Goal: Task Accomplishment & Management: Manage account settings

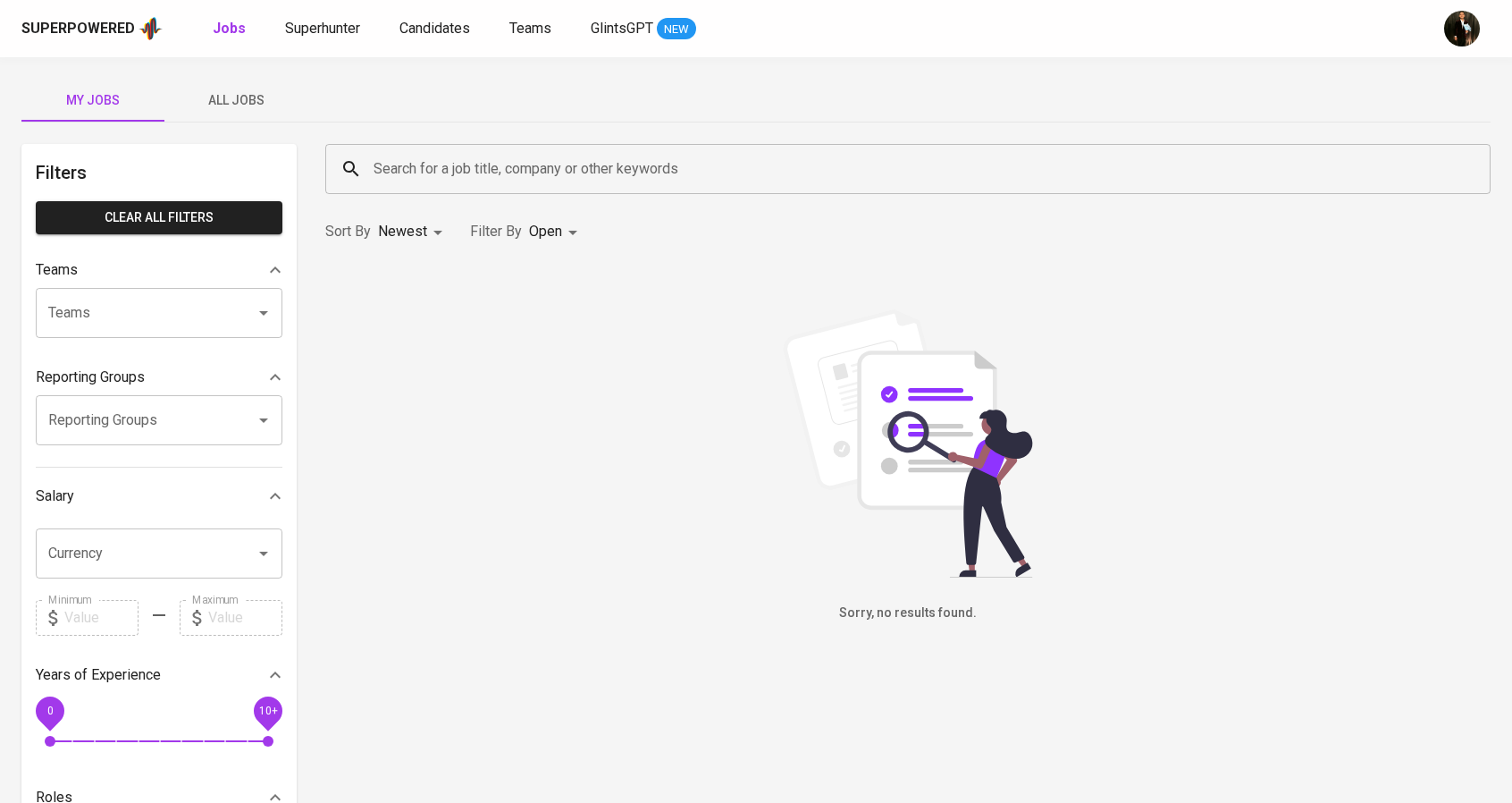
click at [309, 16] on div "Superpowered Jobs Superhunter Candidates Teams GlintsGPT NEW" at bounding box center [728, 29] width 1413 height 27
click at [318, 22] on span "Superhunter" at bounding box center [323, 28] width 75 height 17
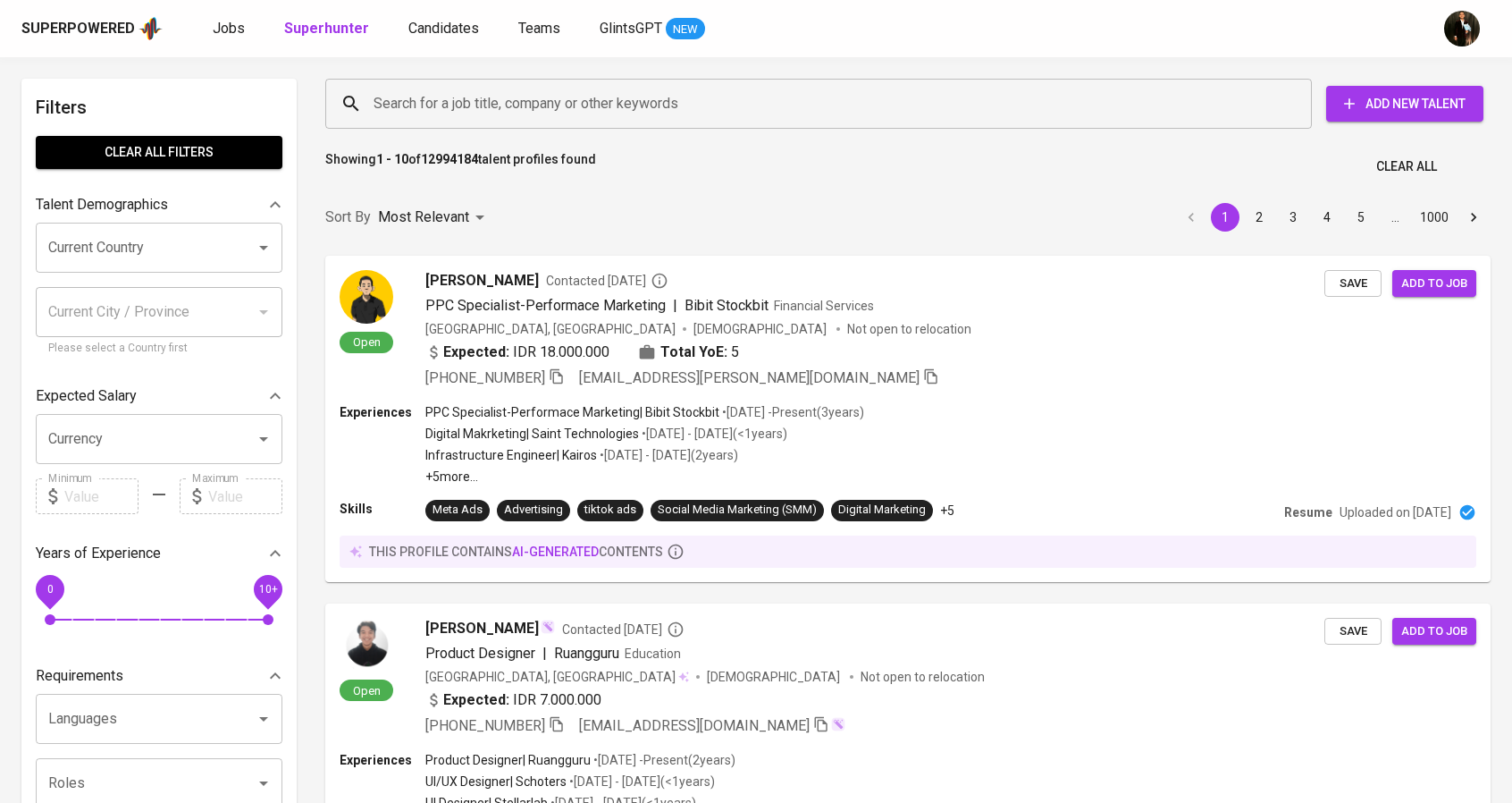
click at [500, 103] on input "Search for a job title, company or other keywords" at bounding box center [823, 104] width 908 height 34
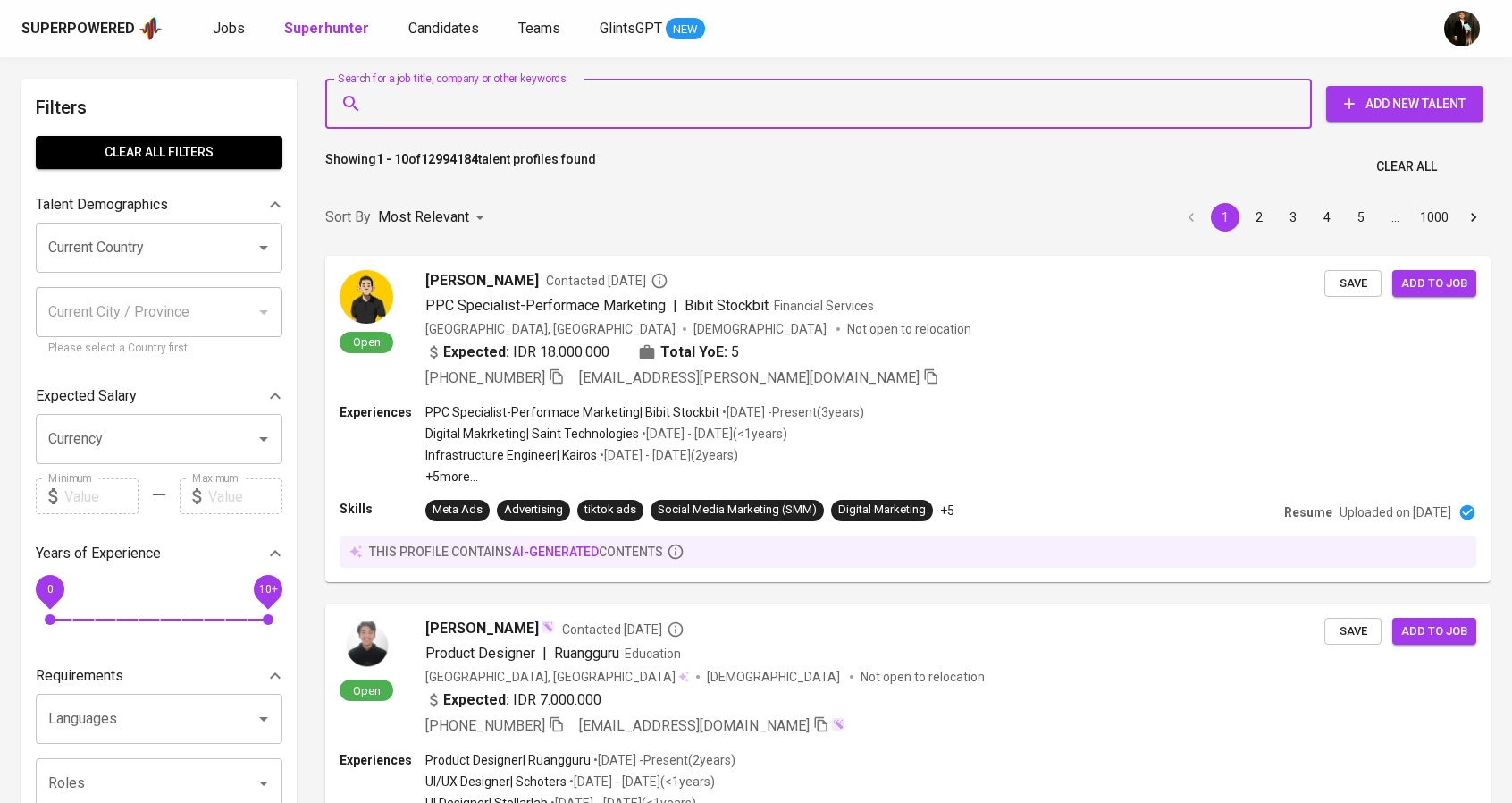
paste input "[EMAIL_ADDRESS][DOMAIN_NAME]"
type input "[EMAIL_ADDRESS][DOMAIN_NAME]"
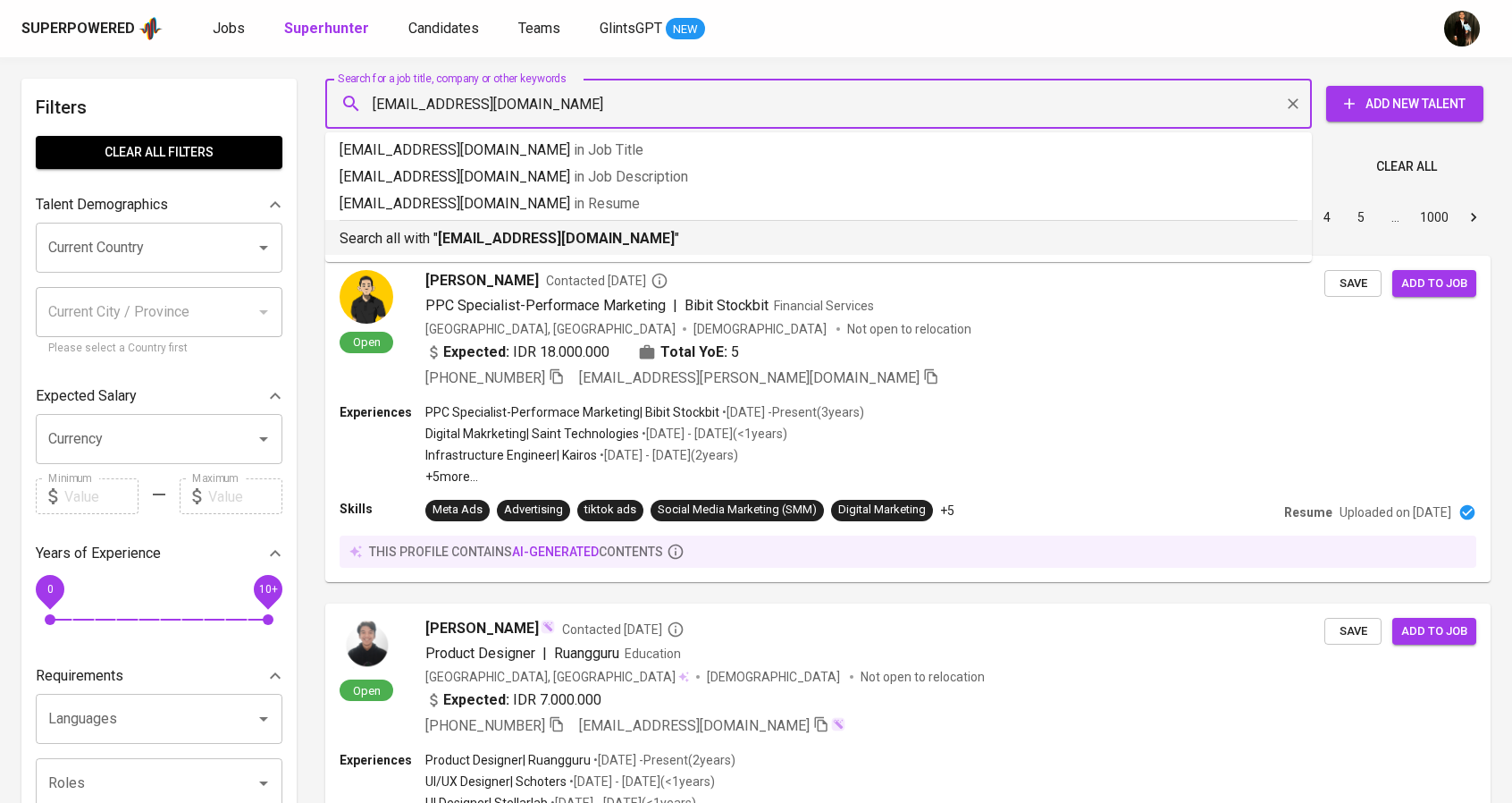
drag, startPoint x: 545, startPoint y: 240, endPoint x: 586, endPoint y: 247, distance: 41.6
click at [545, 240] on b "[EMAIL_ADDRESS][DOMAIN_NAME]" at bounding box center [557, 237] width 237 height 17
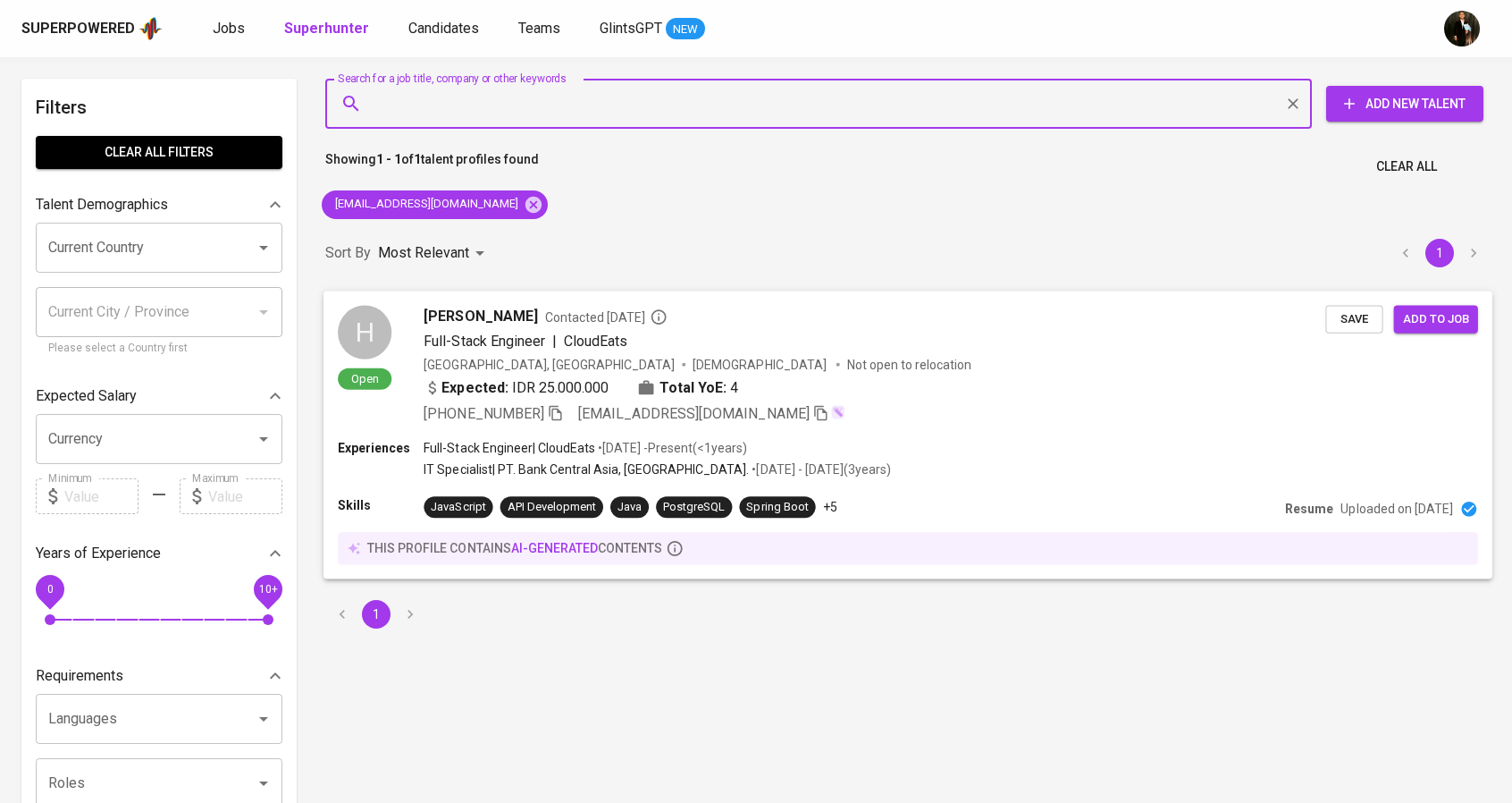
click at [953, 446] on div "Experiences Full-Stack Engineer | CloudEats • [DATE] - Present ( <1 years ) IT …" at bounding box center [908, 461] width 1140 height 43
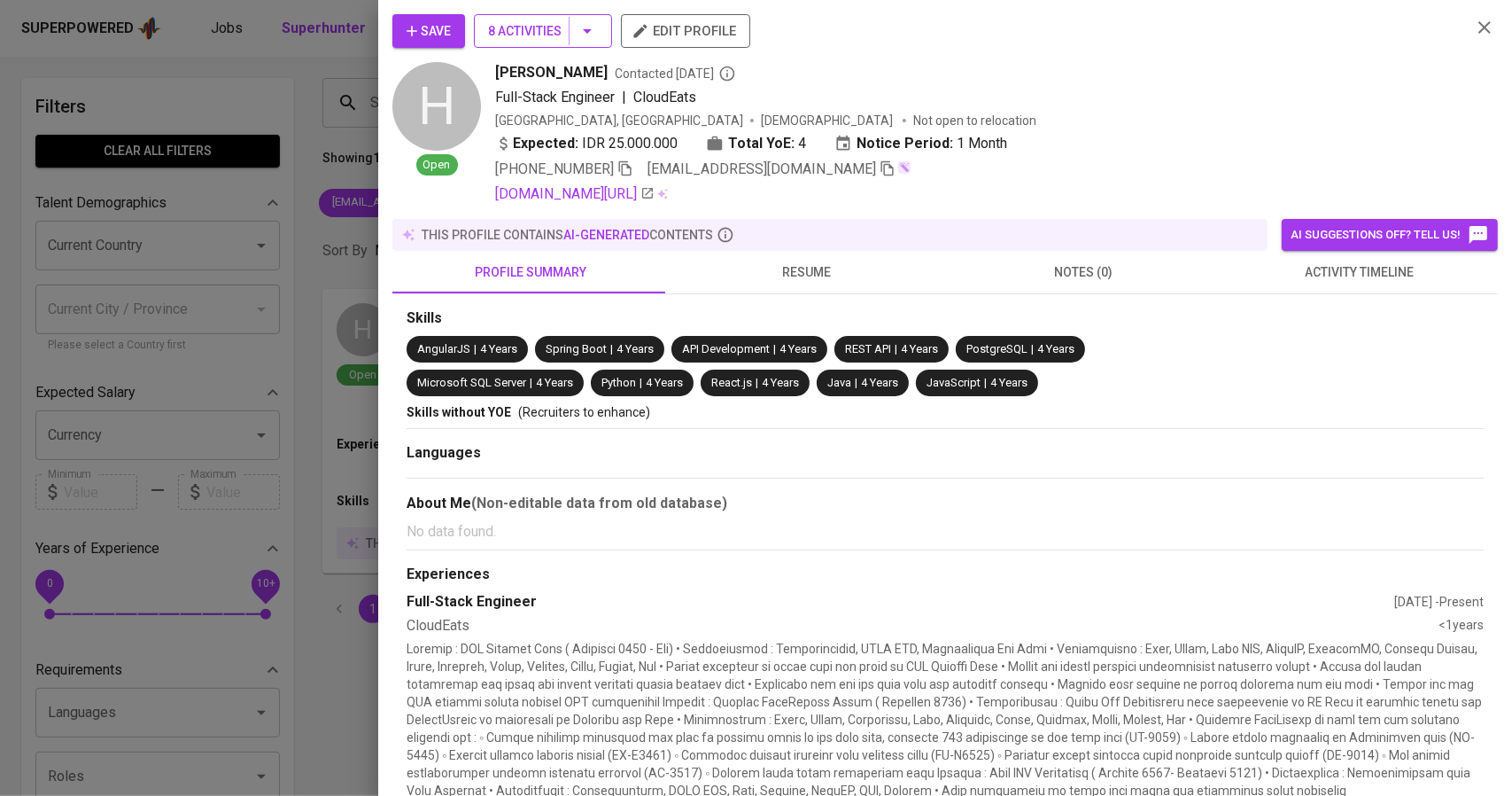
click at [581, 35] on icon "button" at bounding box center [587, 31] width 21 height 21
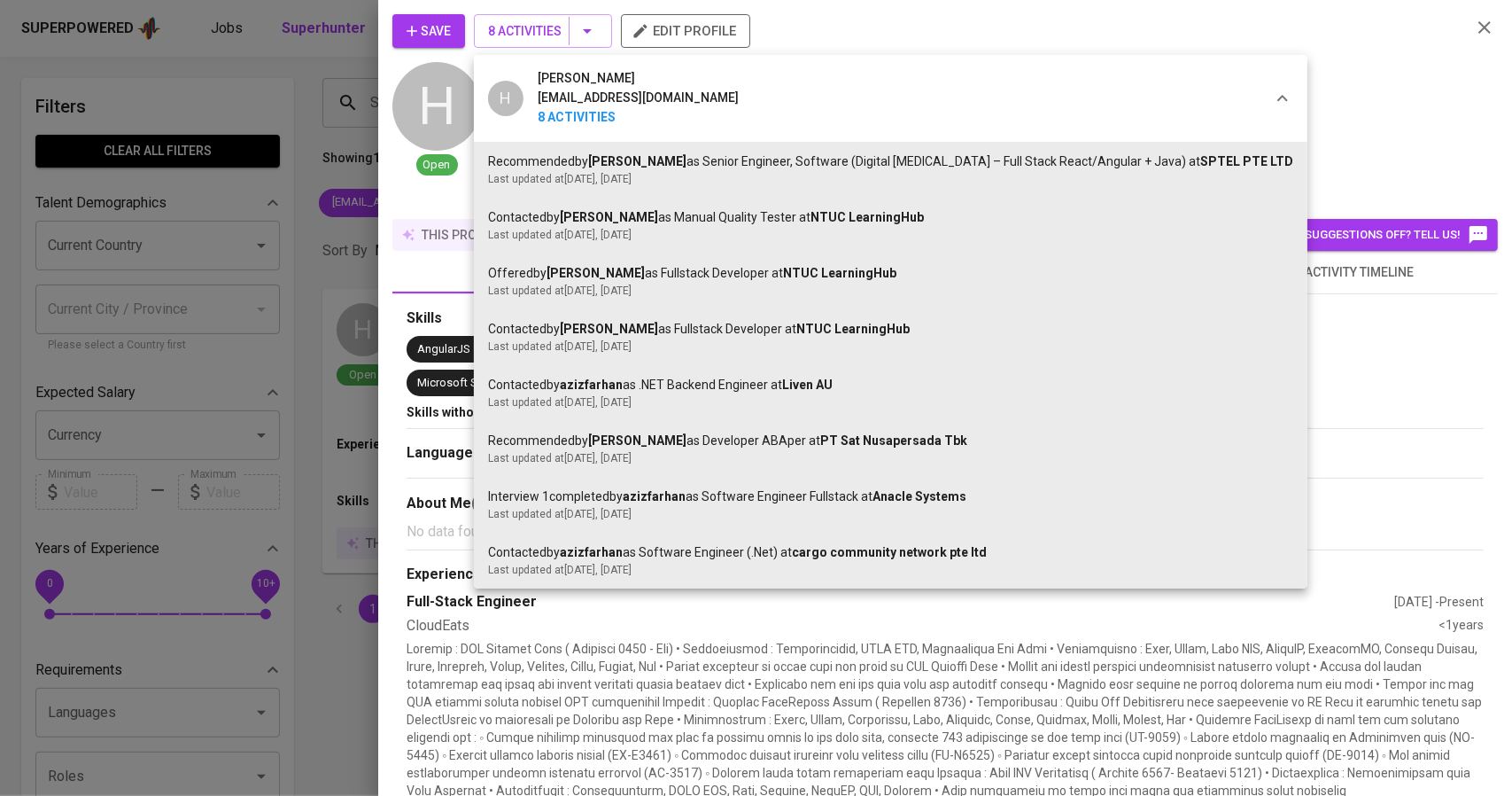
click at [1261, 107] on div at bounding box center [756, 398] width 1512 height 796
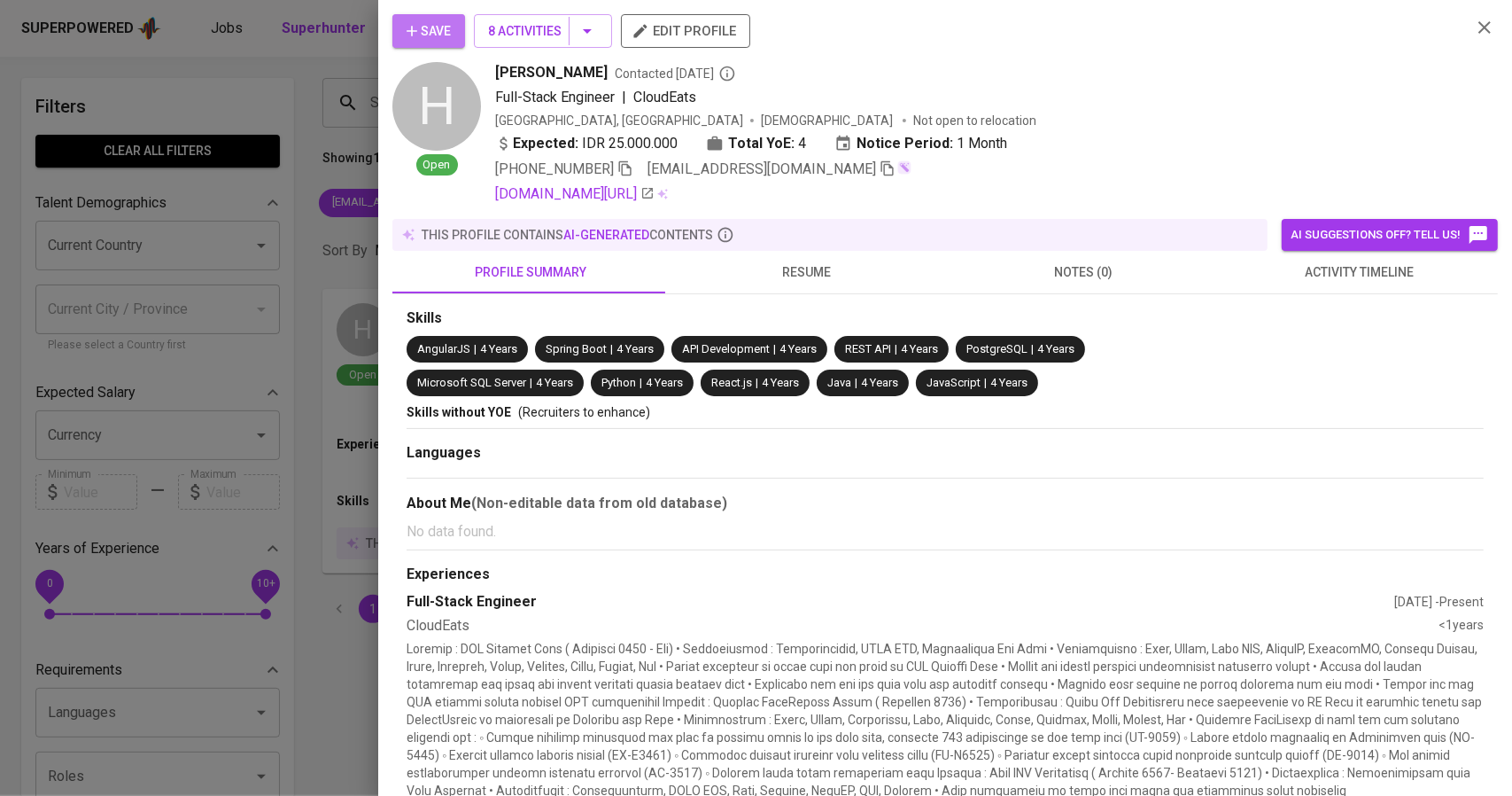
click at [456, 26] on button "Save" at bounding box center [429, 31] width 73 height 34
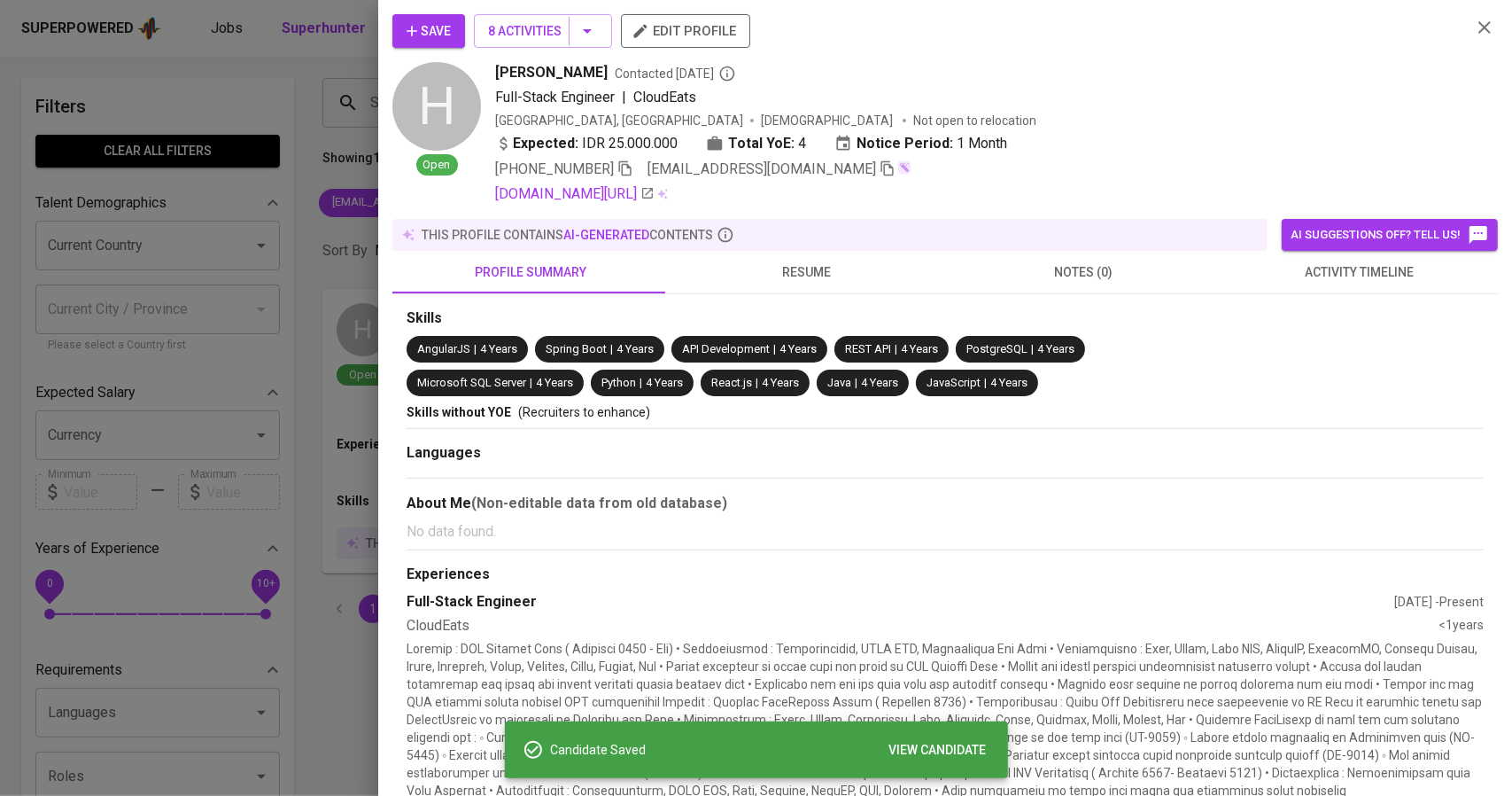
click at [284, 143] on div at bounding box center [756, 398] width 1512 height 796
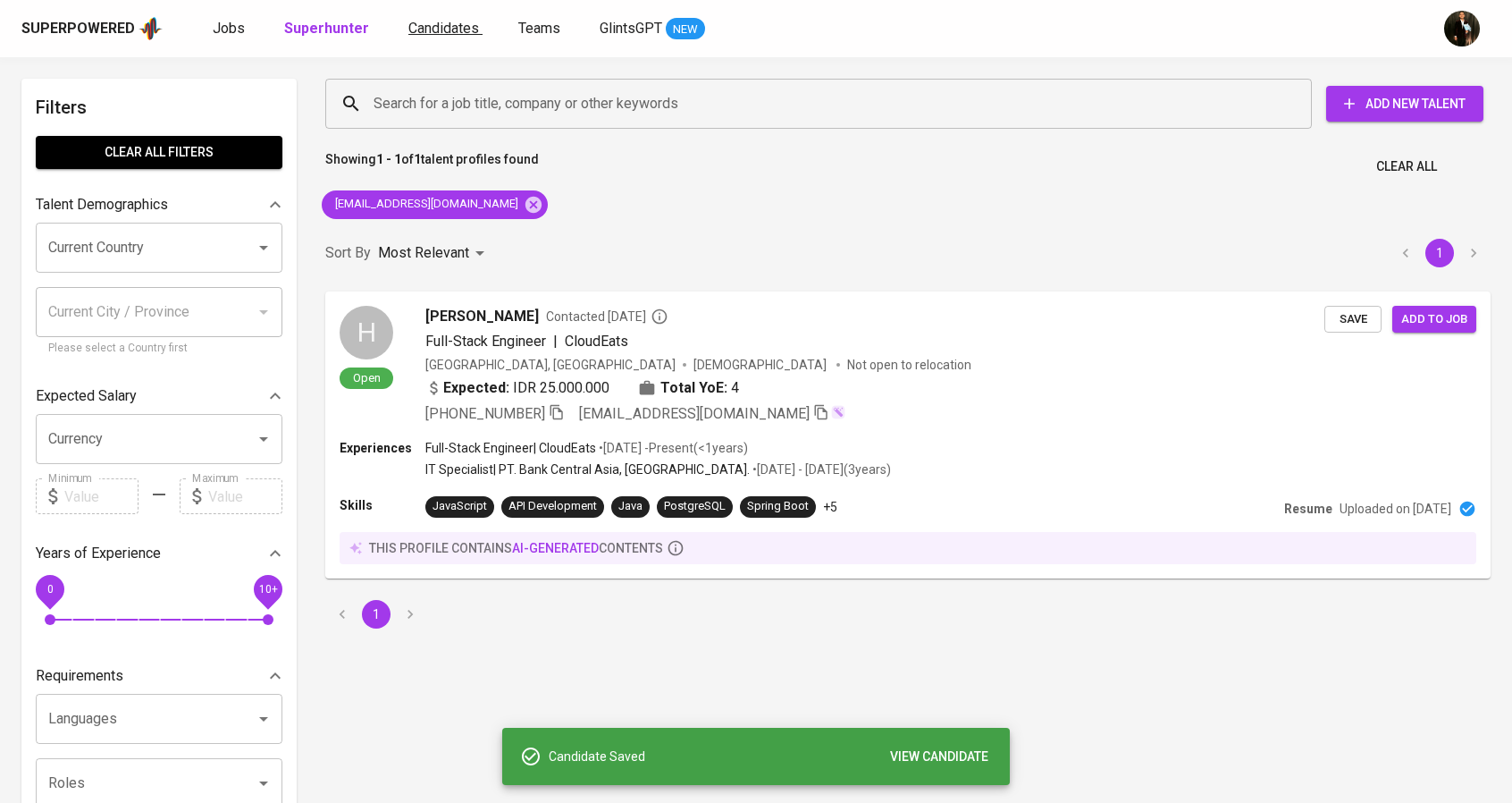
click at [432, 33] on span "Candidates" at bounding box center [444, 28] width 71 height 17
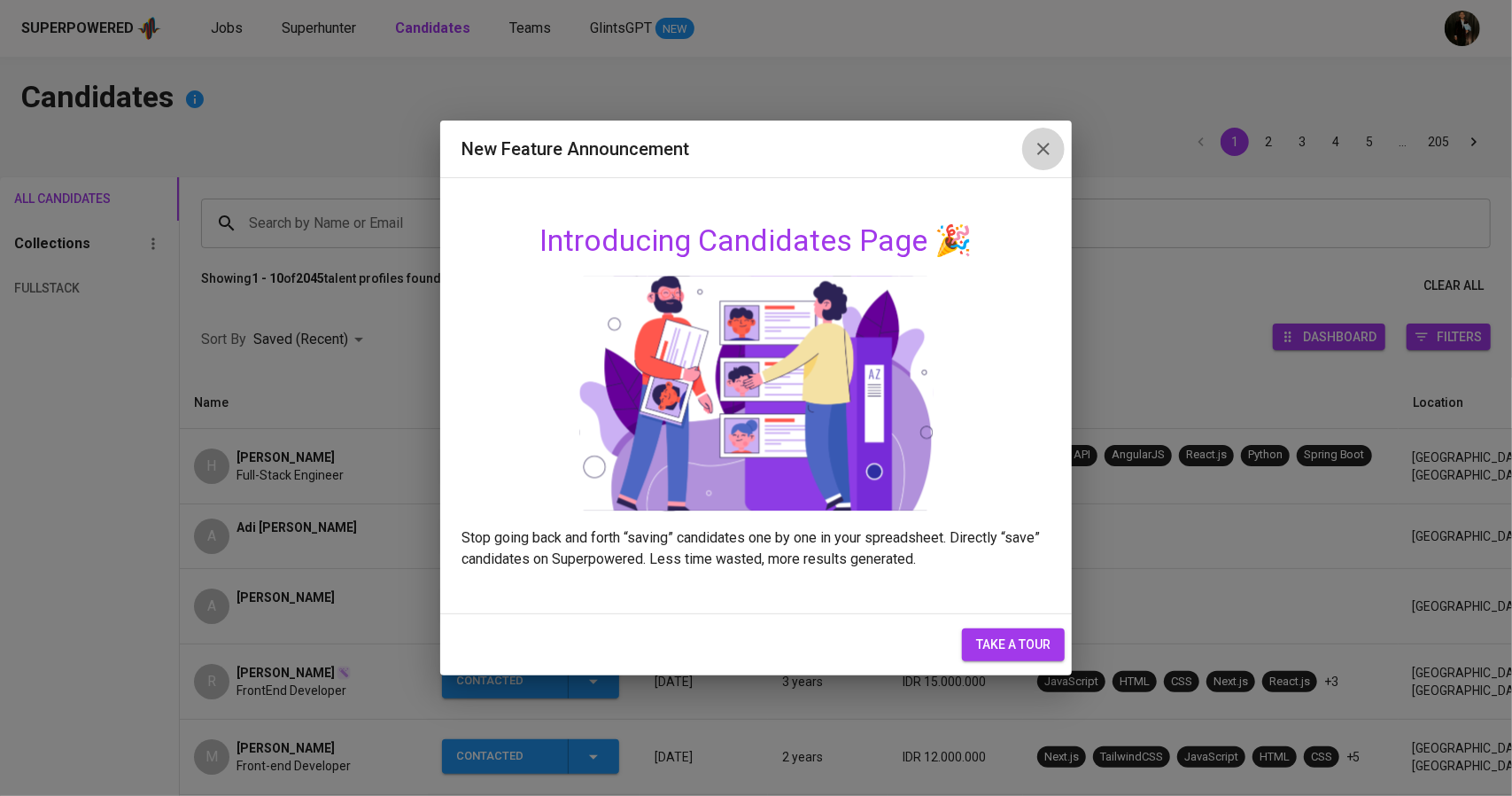
click at [1053, 141] on icon "button" at bounding box center [1044, 149] width 21 height 21
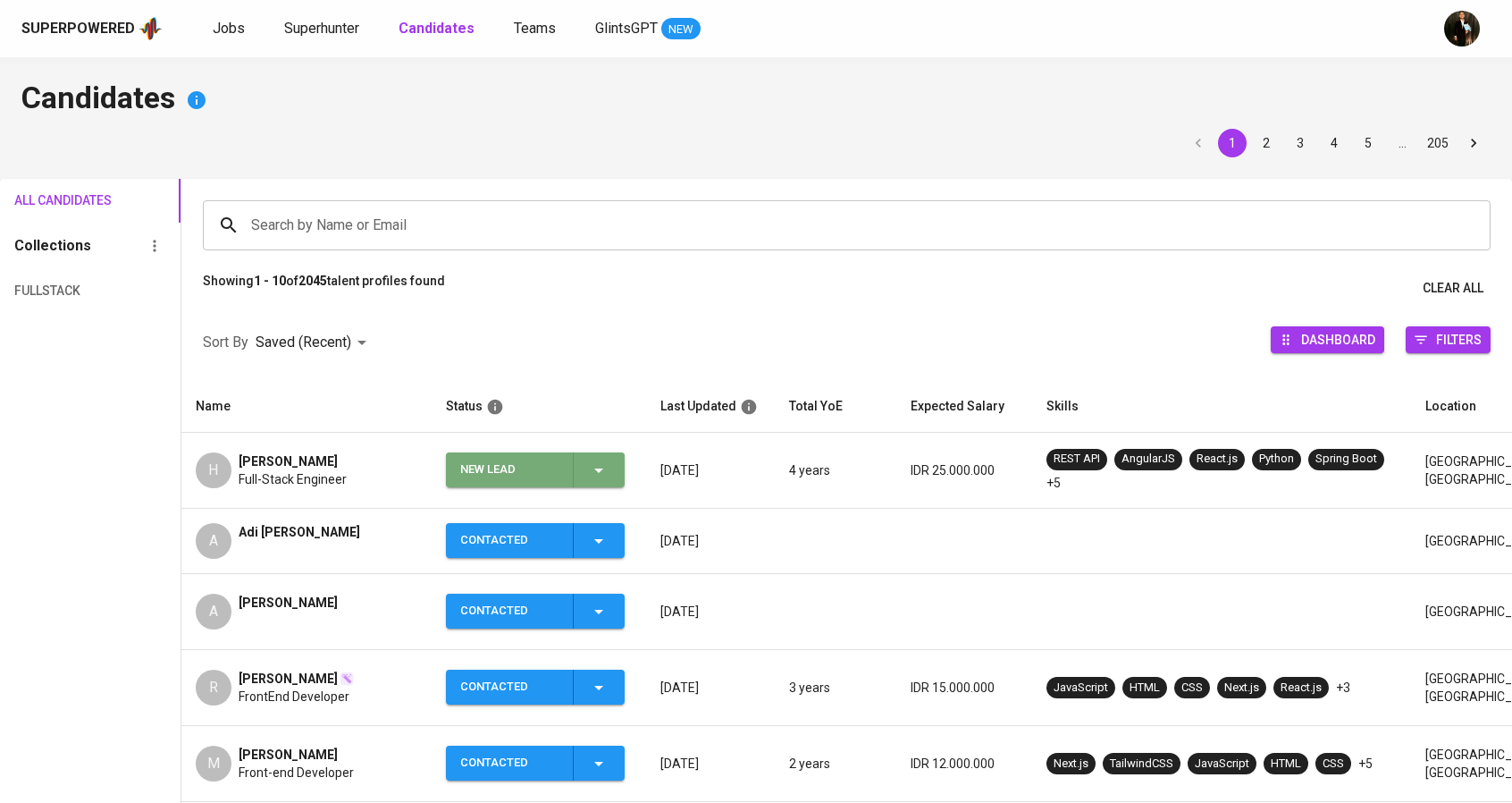
click at [532, 481] on div "New Lead" at bounding box center [510, 470] width 99 height 35
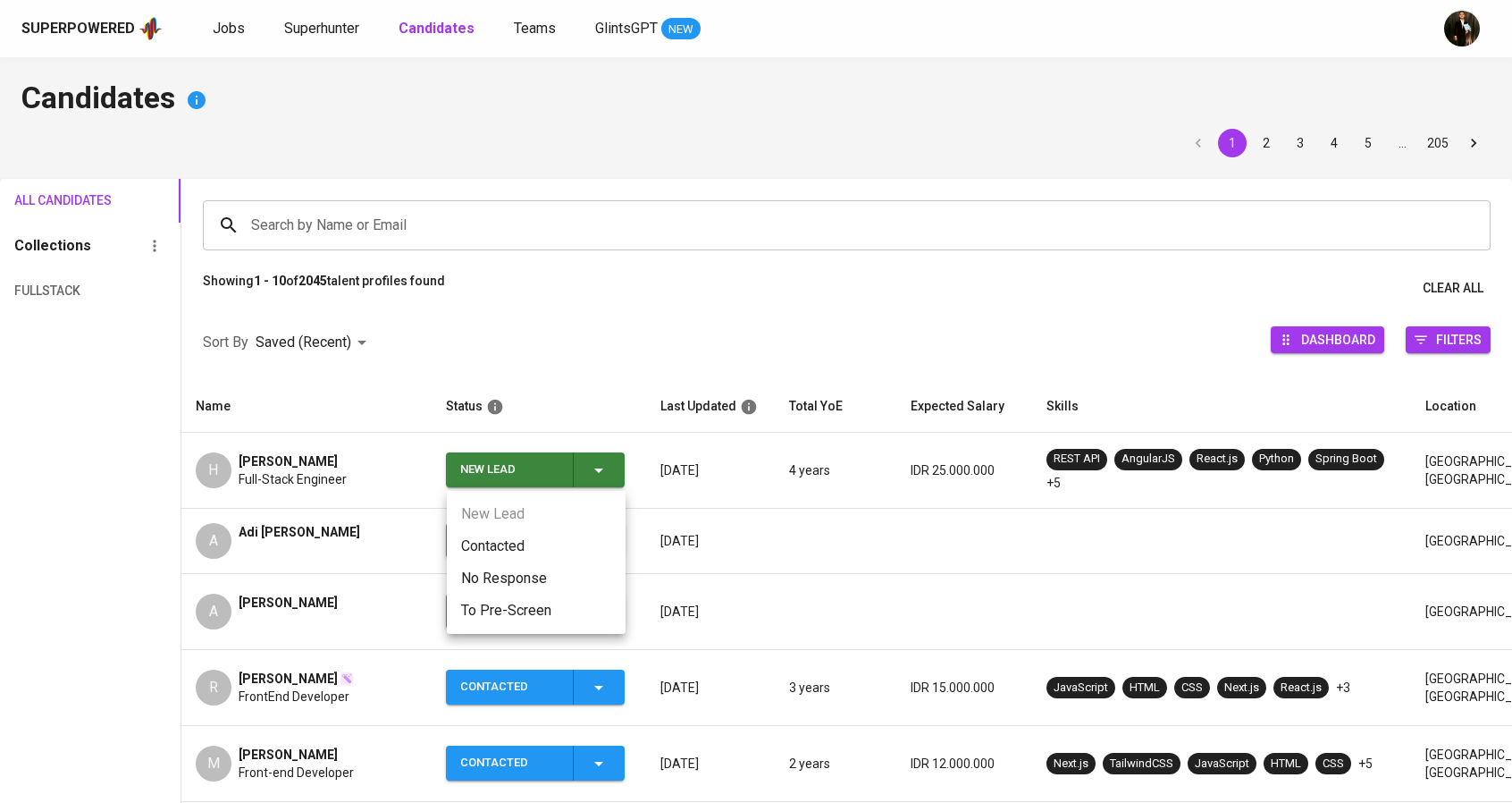
click at [518, 546] on li "Contacted" at bounding box center [536, 546] width 178 height 32
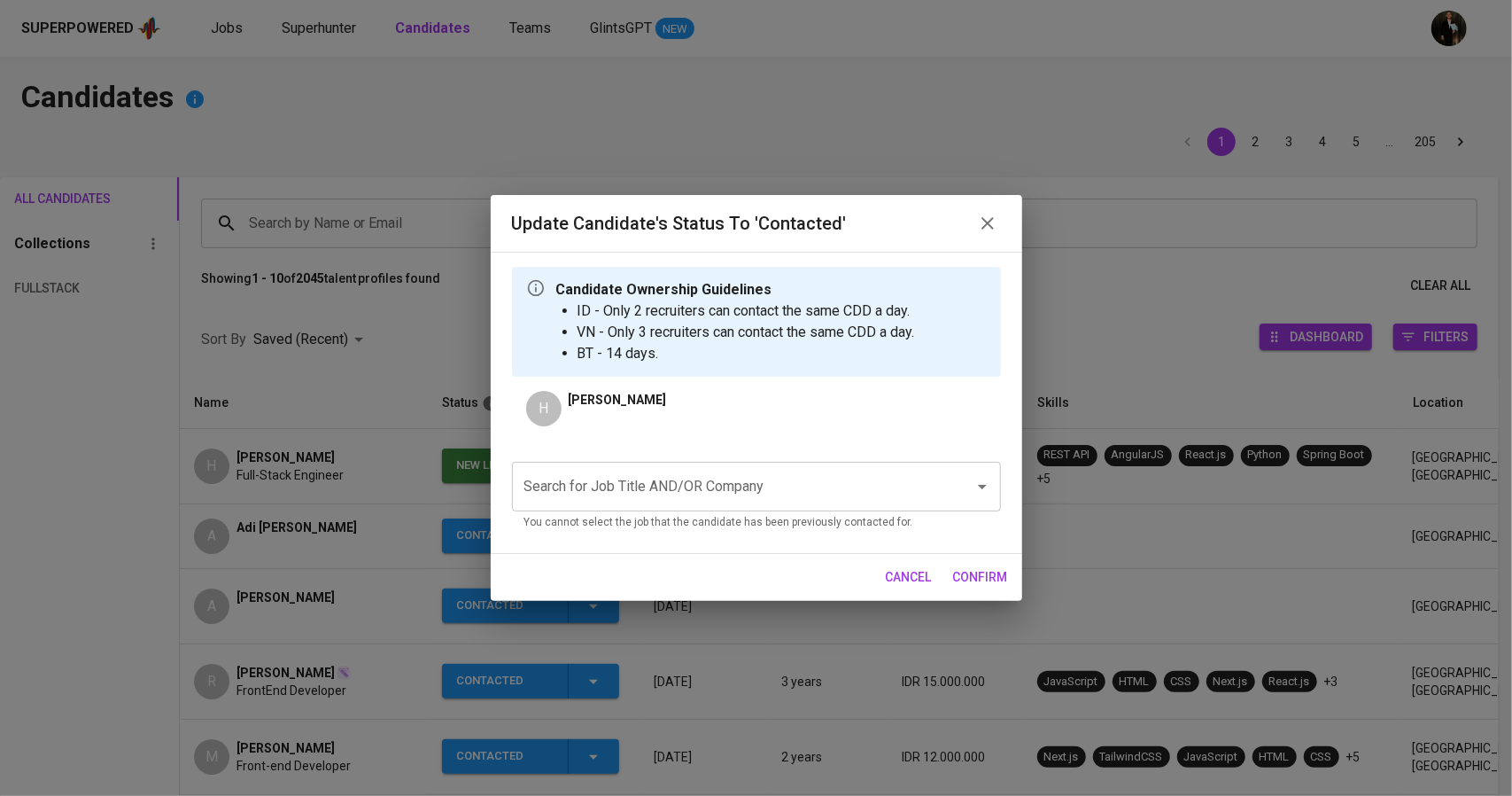
click at [674, 482] on input "Search for Job Title AND/OR Company" at bounding box center [731, 487] width 424 height 34
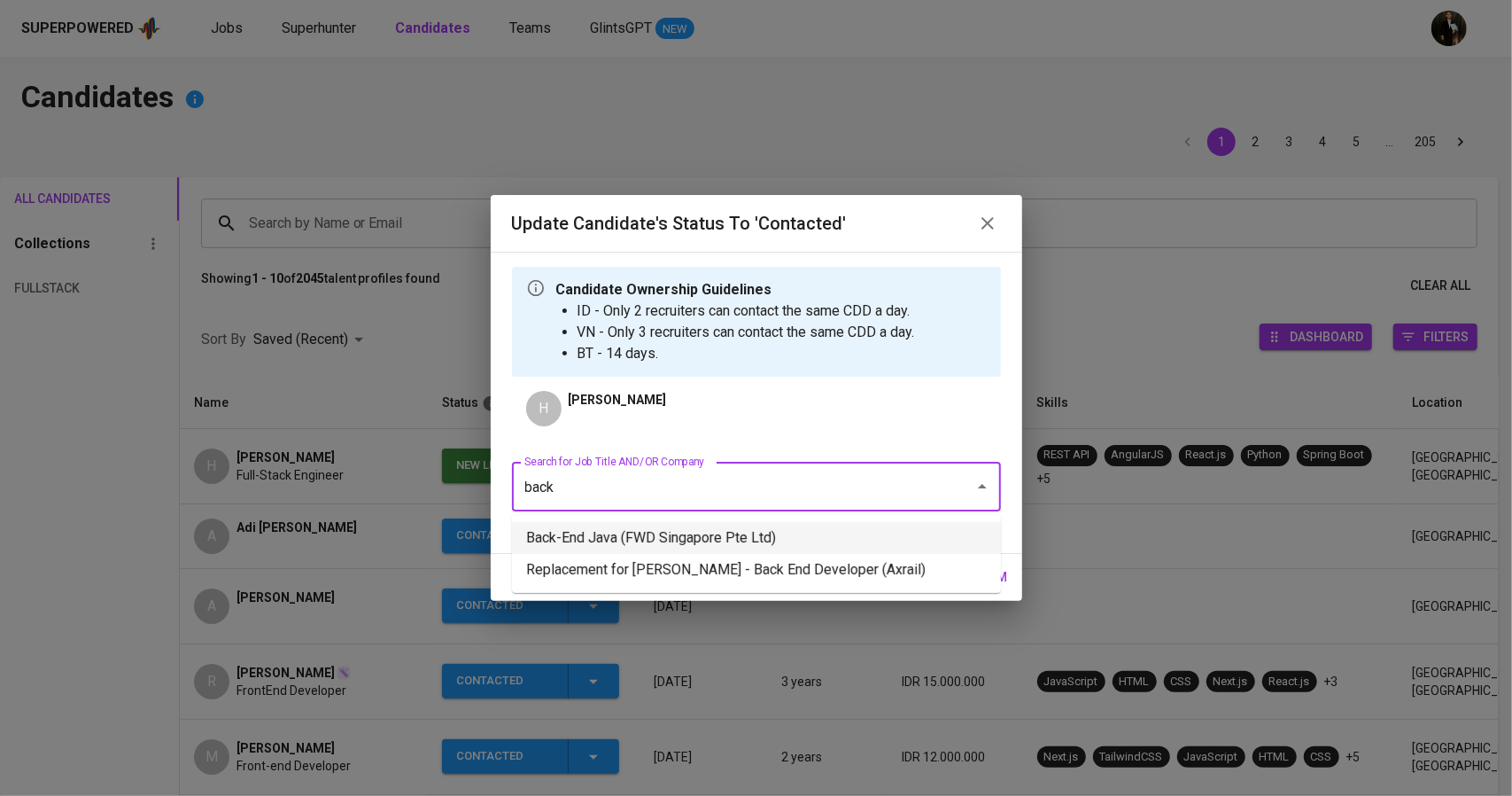
click at [703, 533] on li "Back-End Java (FWD Singapore Pte Ltd)" at bounding box center [756, 537] width 489 height 32
type input "back"
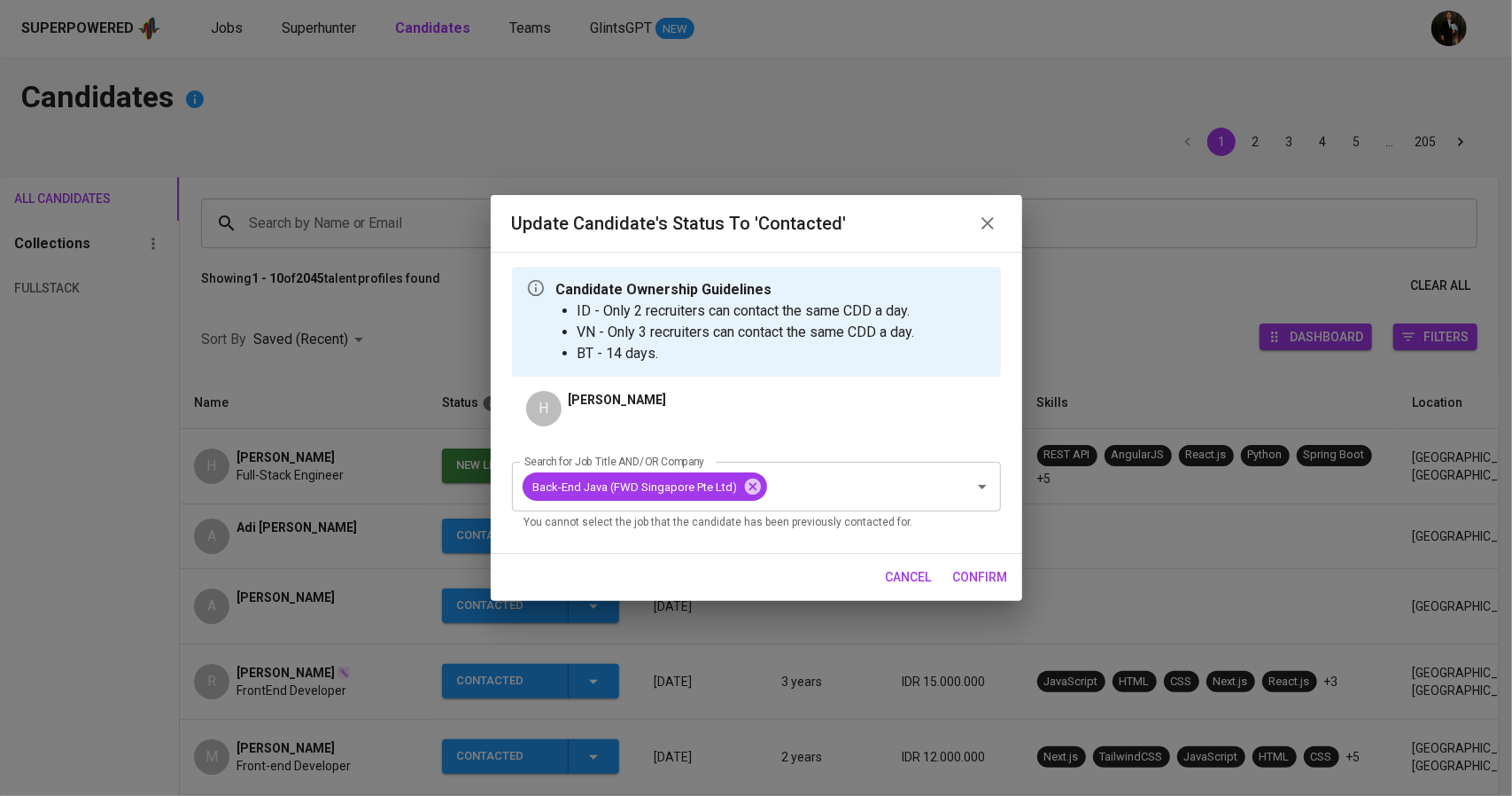
click at [987, 573] on span "confirm" at bounding box center [981, 577] width 55 height 22
